Goal: Entertainment & Leisure: Consume media (video, audio)

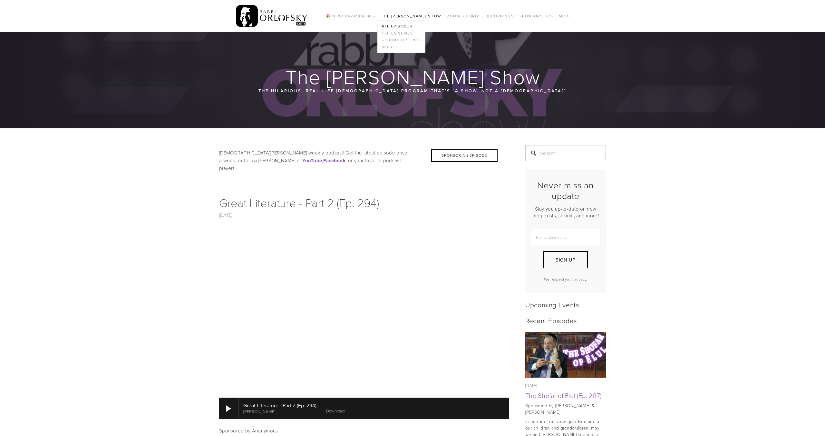
click at [402, 26] on link "All Episodes" at bounding box center [401, 26] width 47 height 7
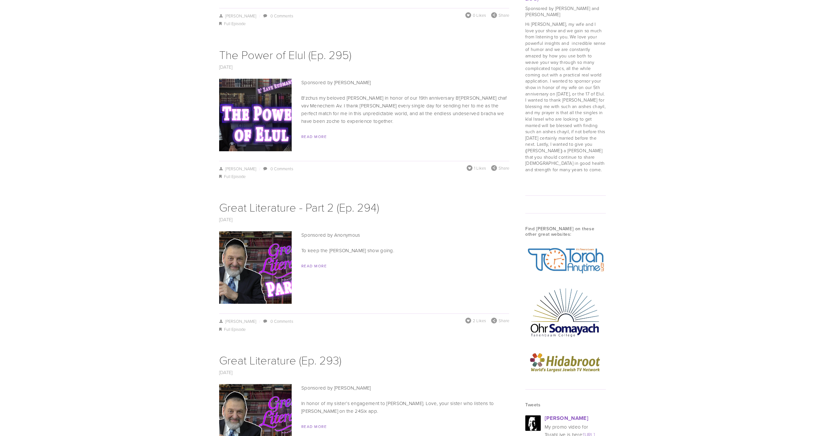
scroll to position [641, 0]
click at [290, 50] on link "The Power of Elul (Ep. 295)" at bounding box center [285, 54] width 132 height 16
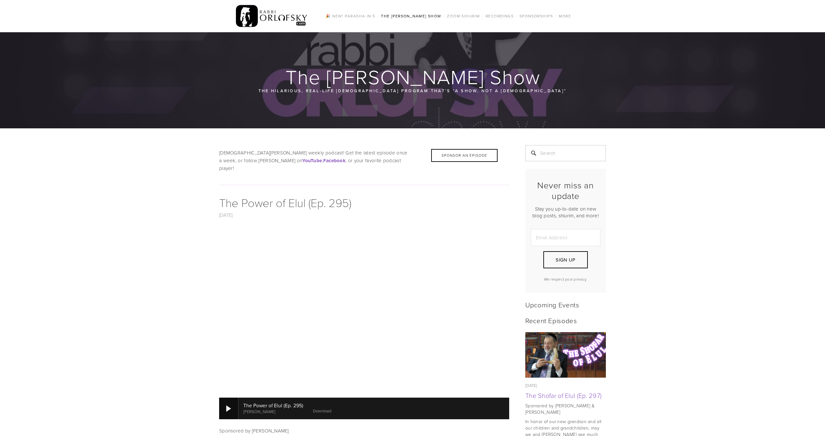
click at [228, 405] on div at bounding box center [228, 408] width 5 height 6
click at [226, 402] on div at bounding box center [228, 407] width 19 height 21
click at [239, 194] on link "The Power of Elul (Ep. 295)" at bounding box center [285, 202] width 132 height 16
